Goal: Task Accomplishment & Management: Manage account settings

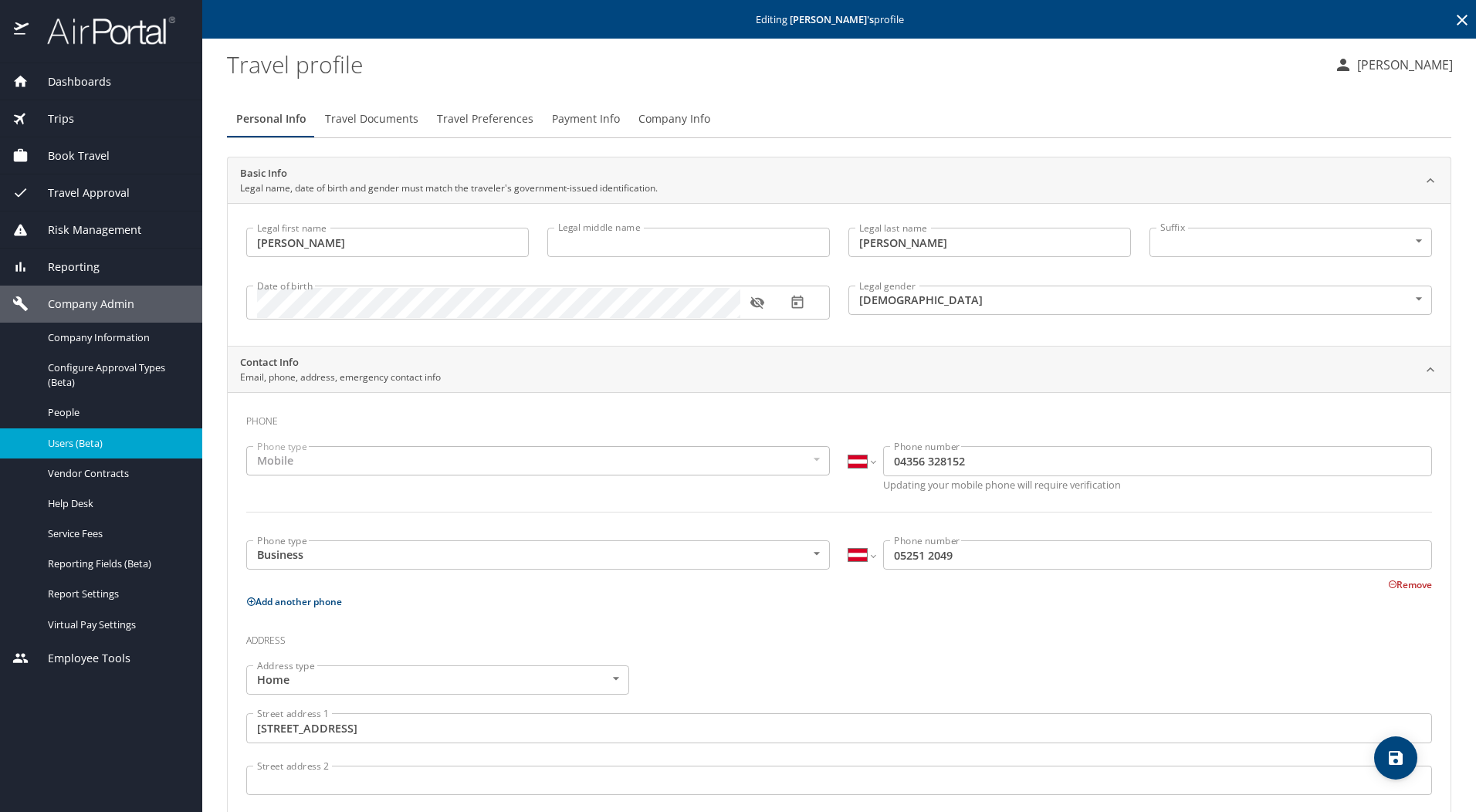
select select "AT"
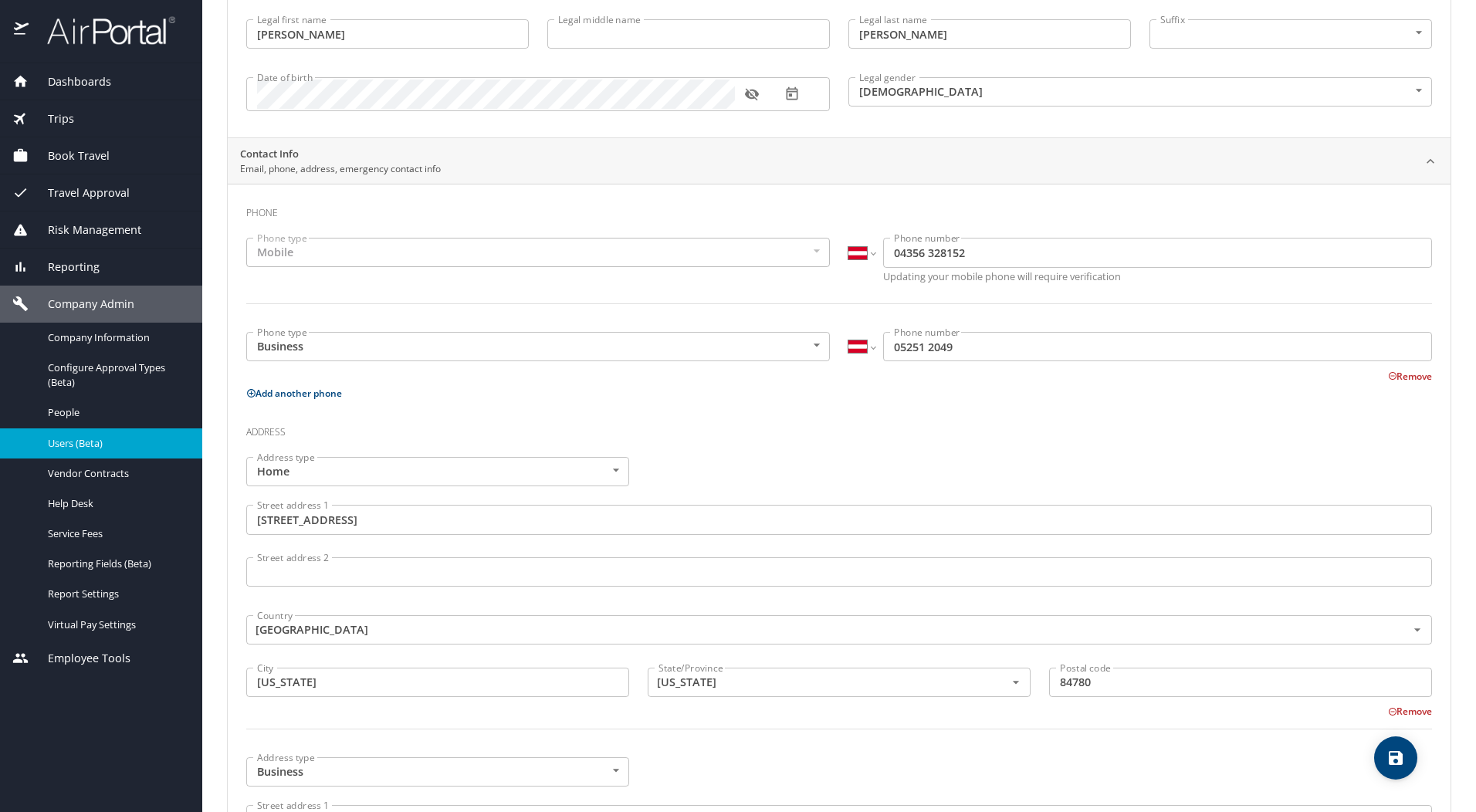
click at [70, 188] on span "Travel Approval" at bounding box center [79, 193] width 101 height 17
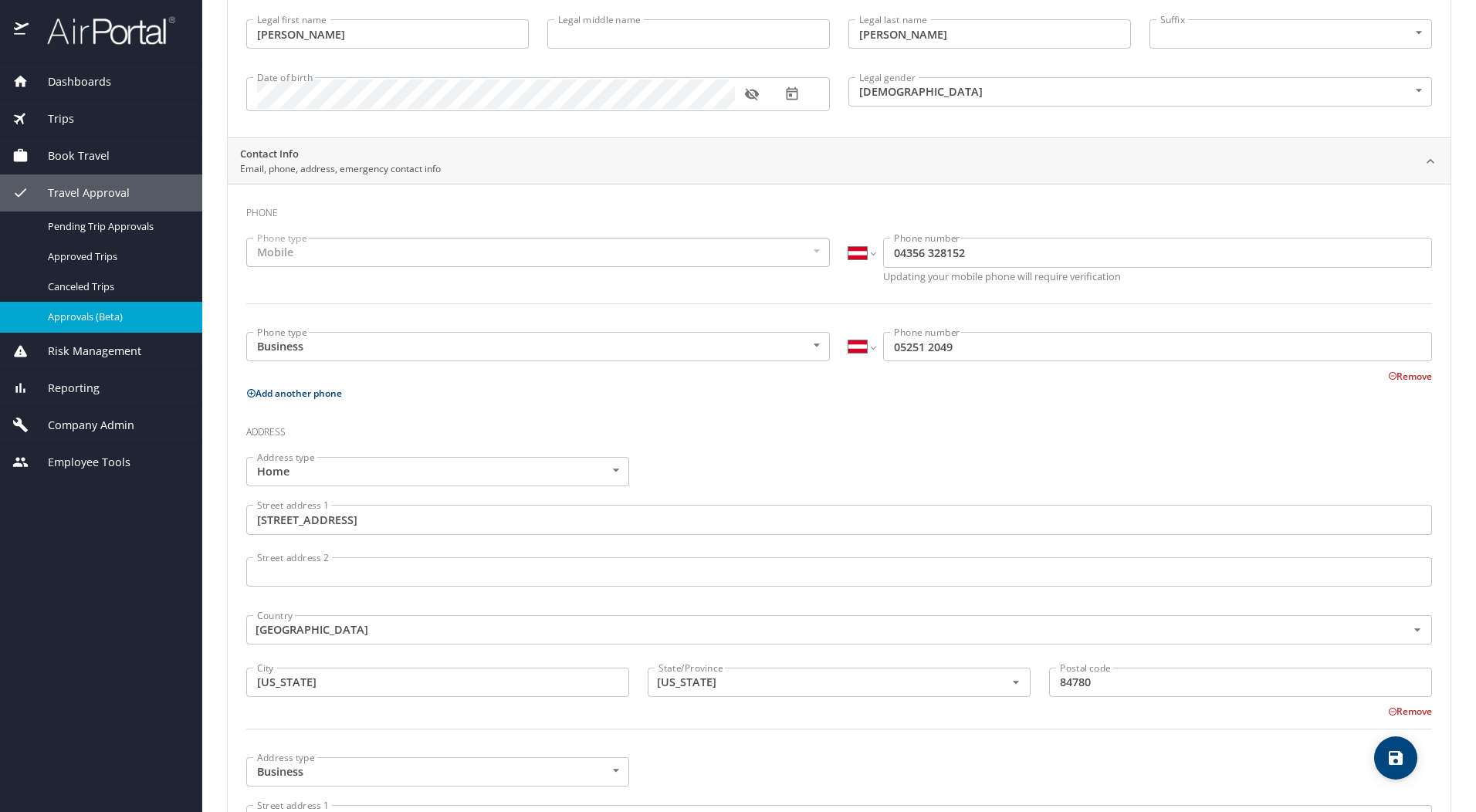
click at [93, 314] on span "Approvals (Beta)" at bounding box center [116, 317] width 136 height 15
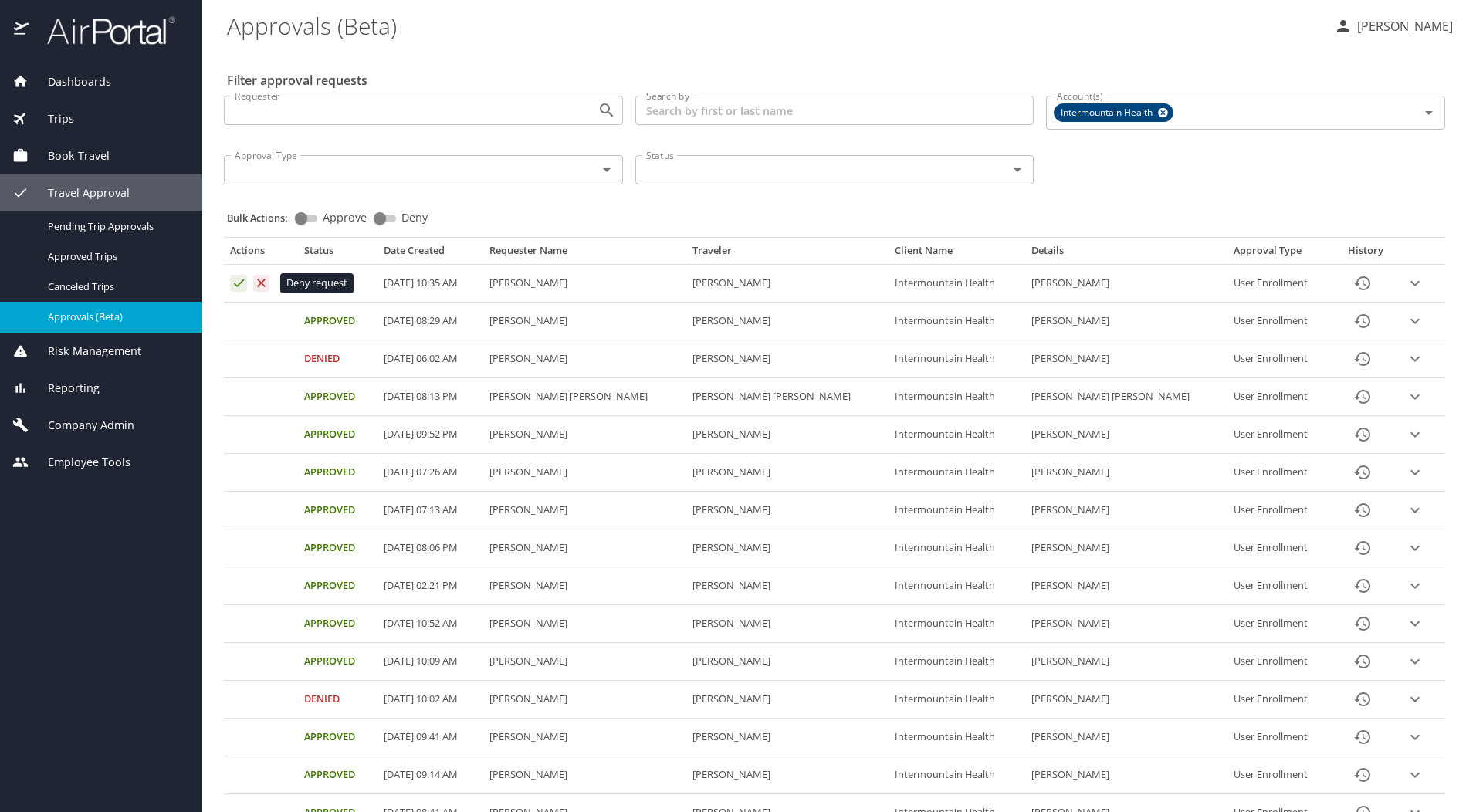
click at [261, 283] on icon "Approval table" at bounding box center [262, 283] width 8 height 8
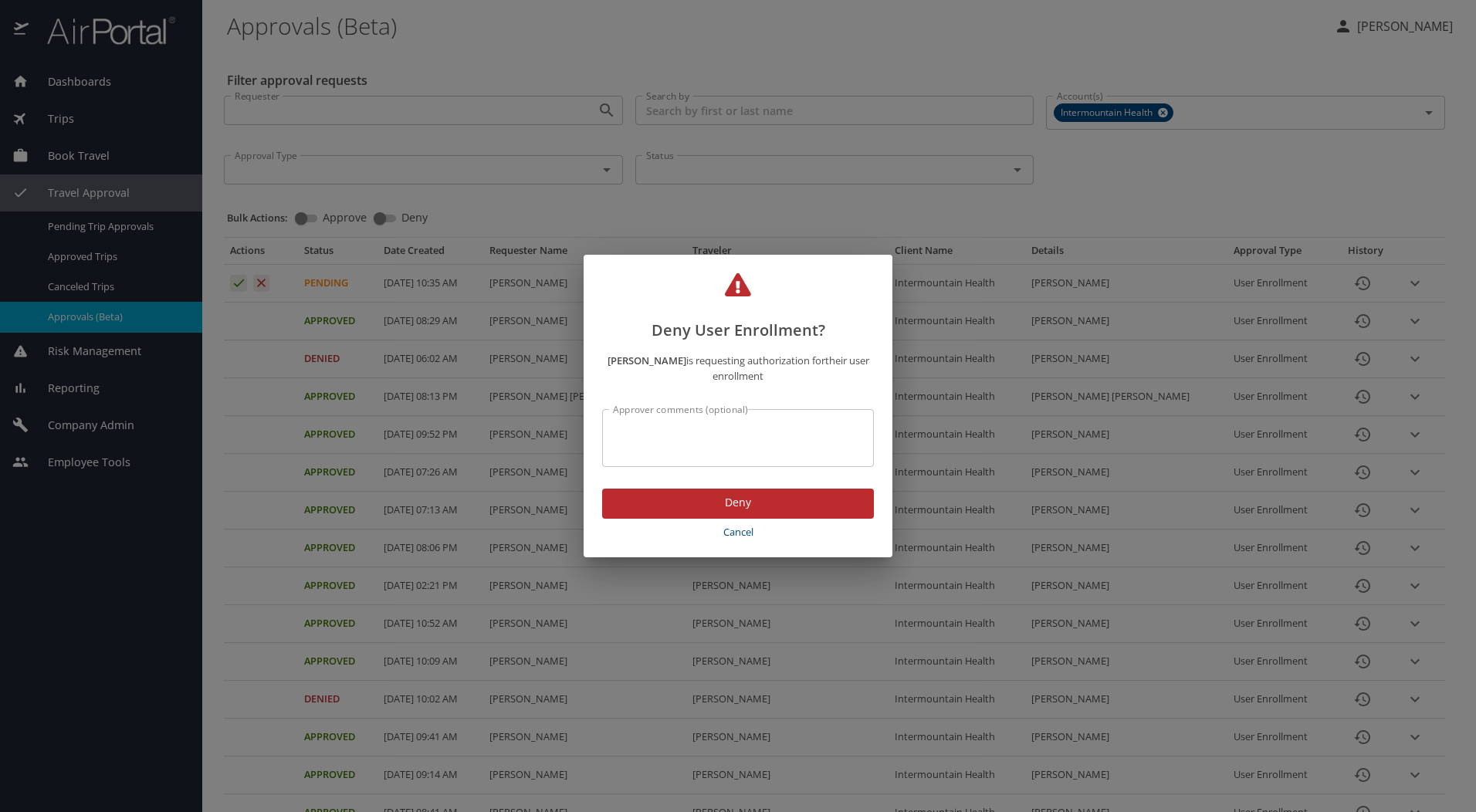
click at [661, 427] on textarea "Approver comments (optional)" at bounding box center [738, 437] width 250 height 29
type textarea "incorrect email address"
click at [711, 493] on span "Deny" at bounding box center [738, 502] width 247 height 19
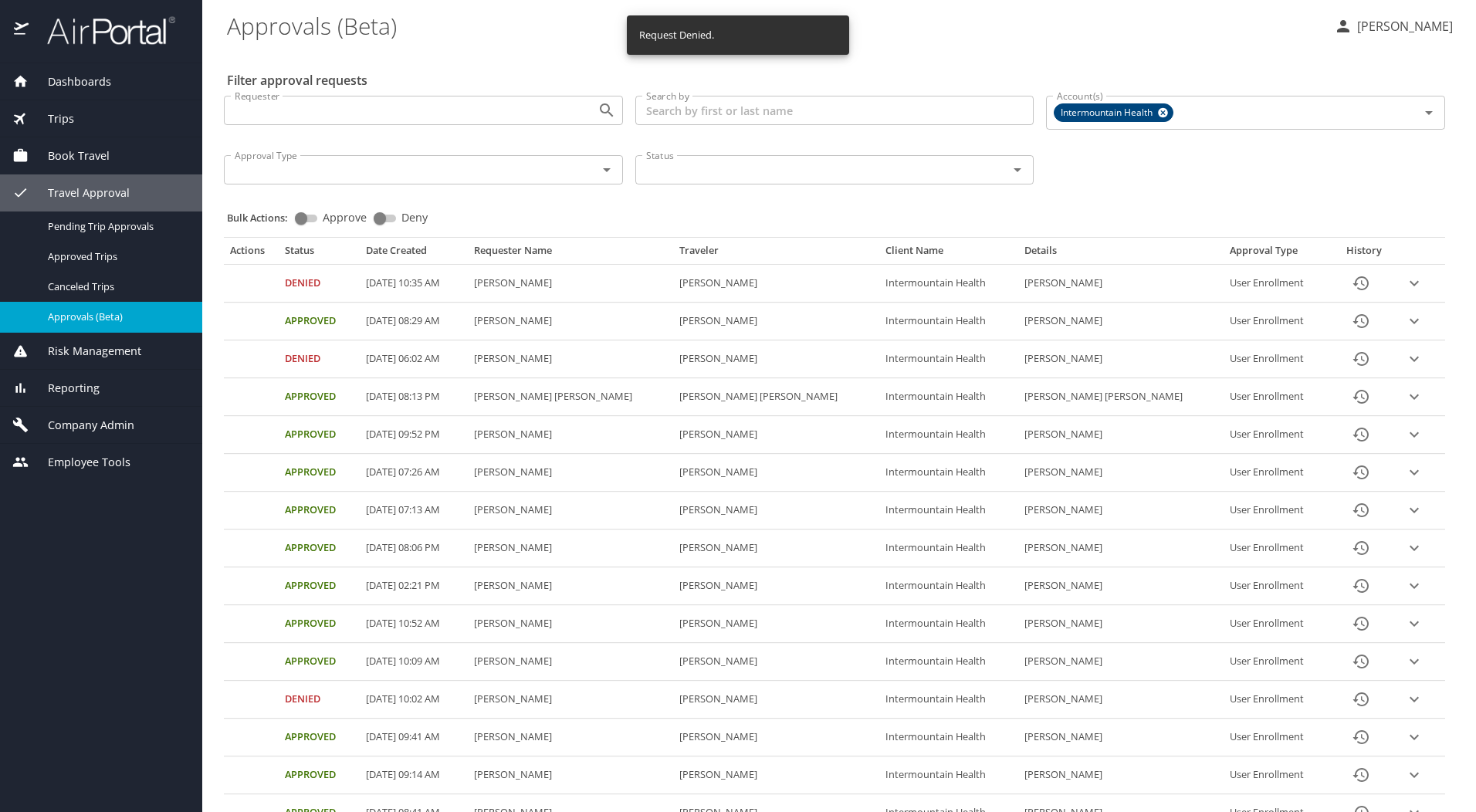
click at [74, 428] on span "Company Admin" at bounding box center [82, 424] width 106 height 17
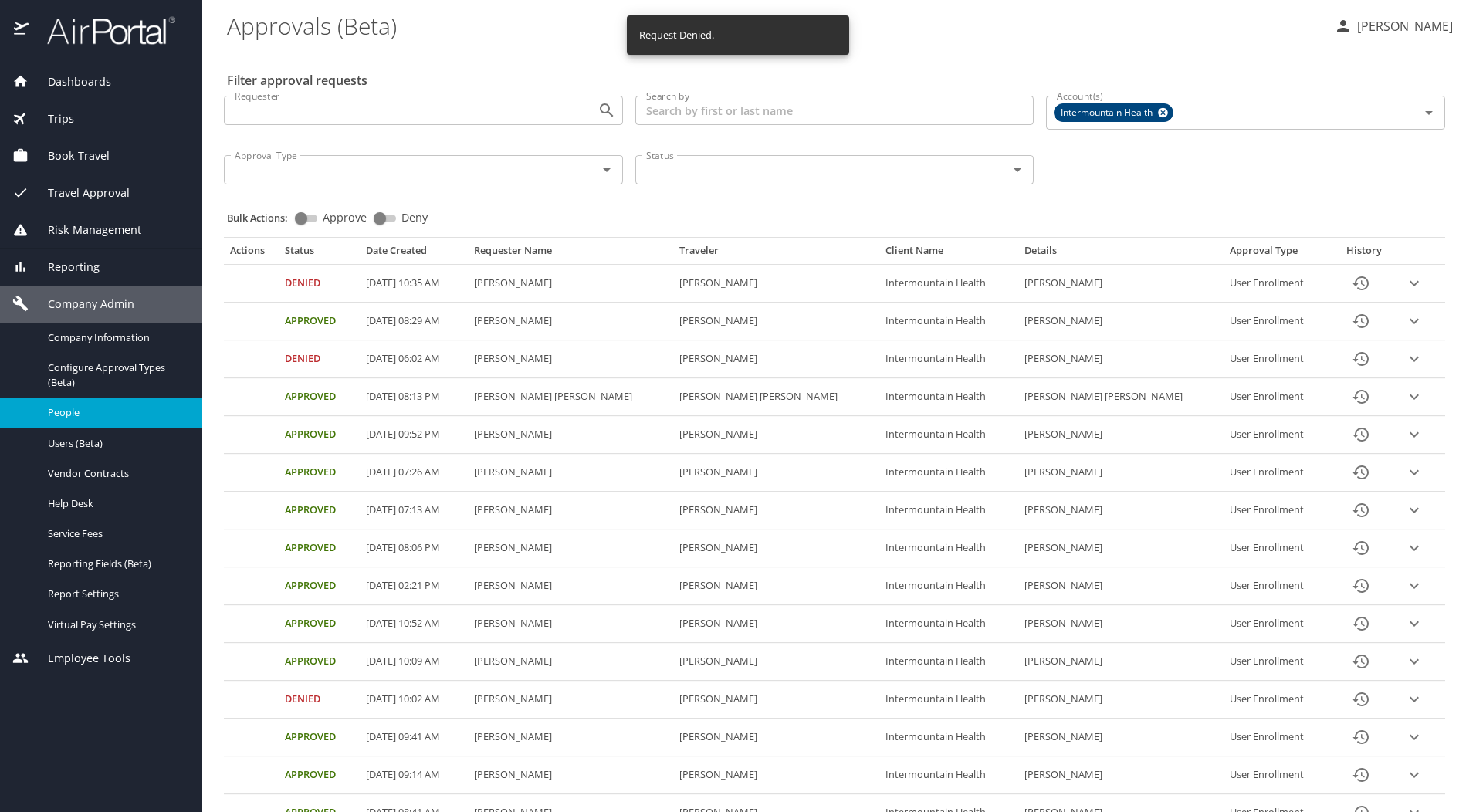
click at [73, 409] on span "People" at bounding box center [116, 411] width 136 height 15
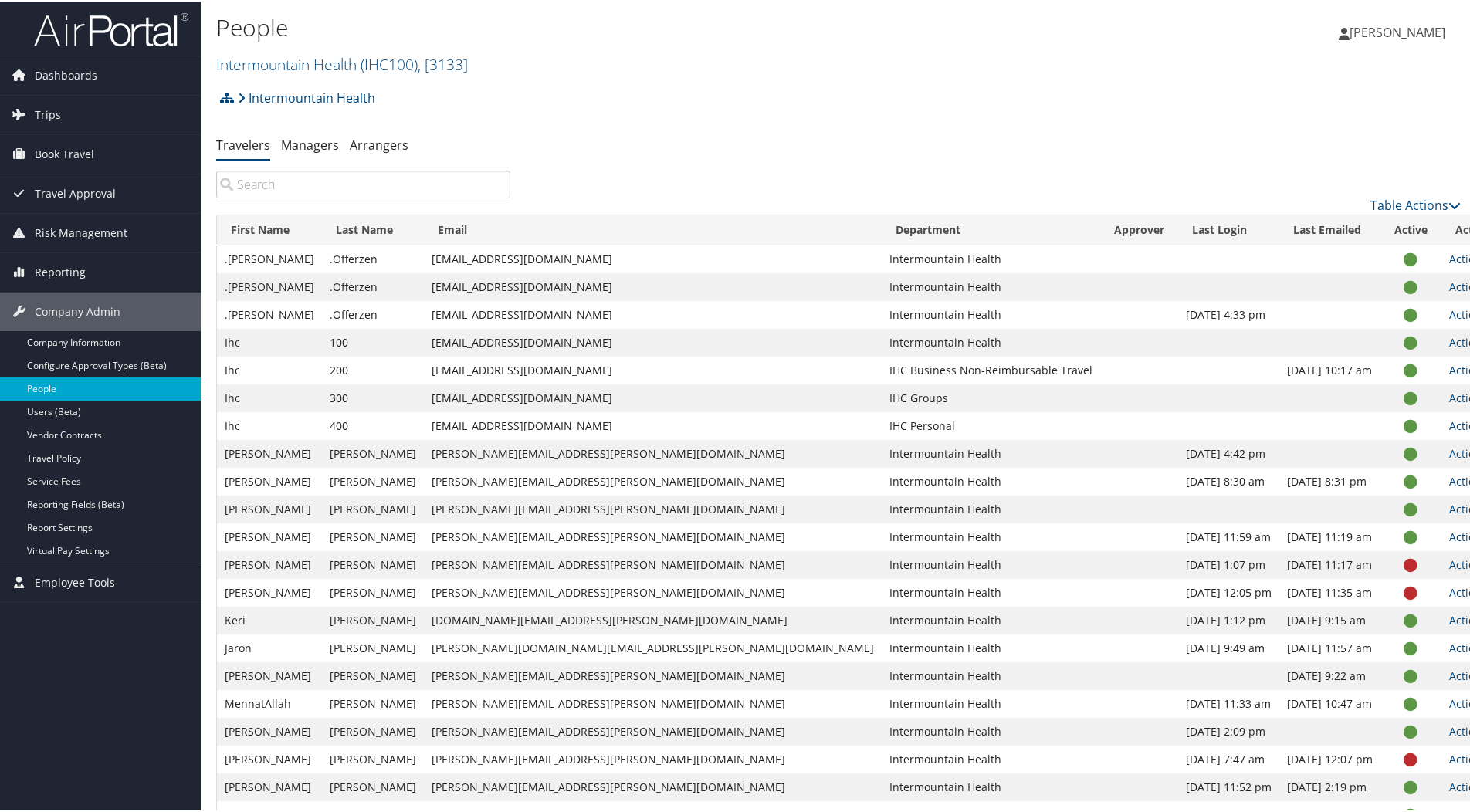
click at [278, 180] on input "search" at bounding box center [363, 183] width 294 height 28
paste input "[PERSON_NAME]"
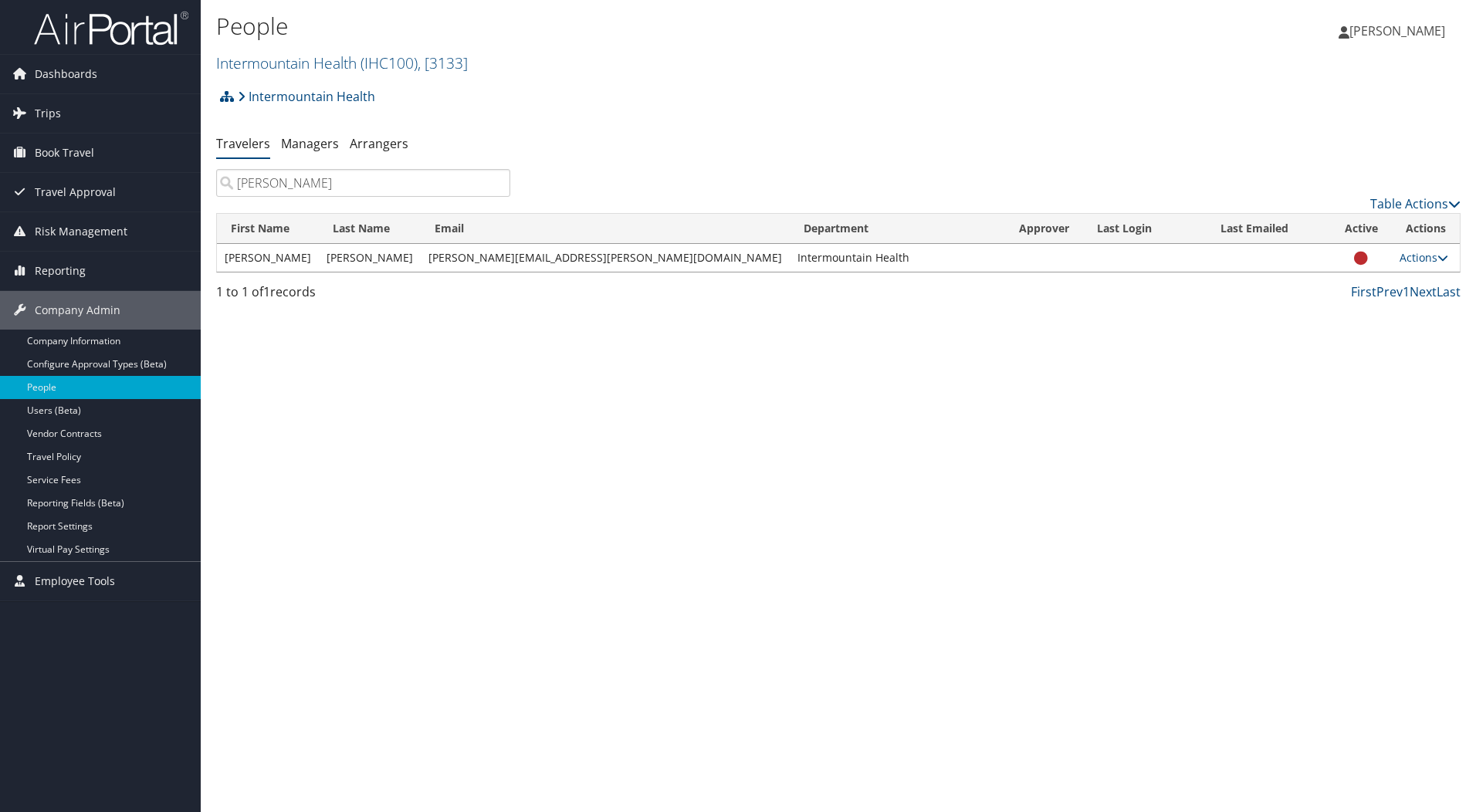
type input "[PERSON_NAME]"
click at [78, 188] on span "Travel Approval" at bounding box center [75, 192] width 81 height 39
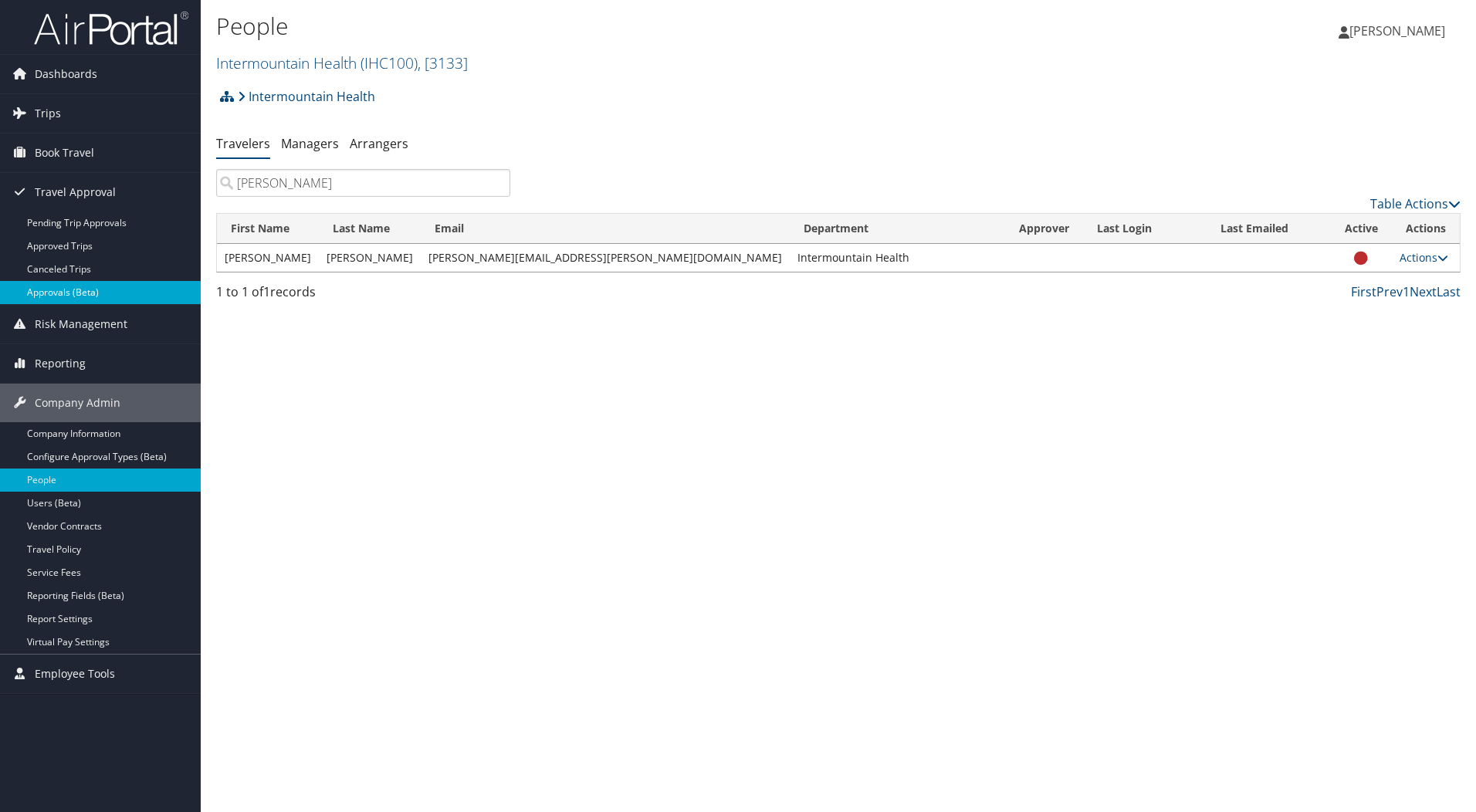
click at [54, 287] on link "Approvals (Beta)" at bounding box center [100, 292] width 201 height 23
